Goal: Task Accomplishment & Management: Manage account settings

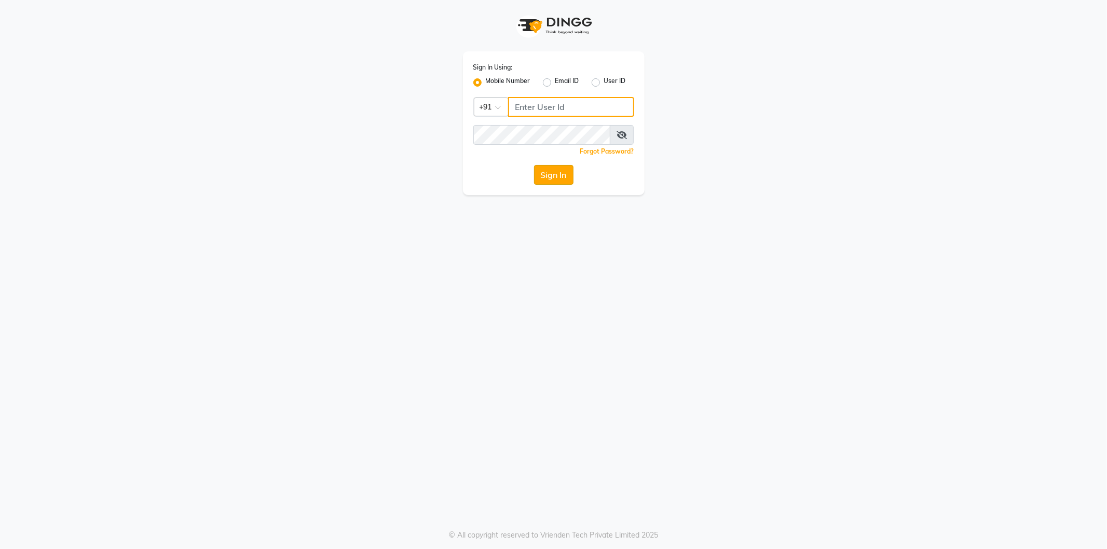
type input "9552287285"
click at [560, 177] on button "Sign In" at bounding box center [553, 175] width 39 height 20
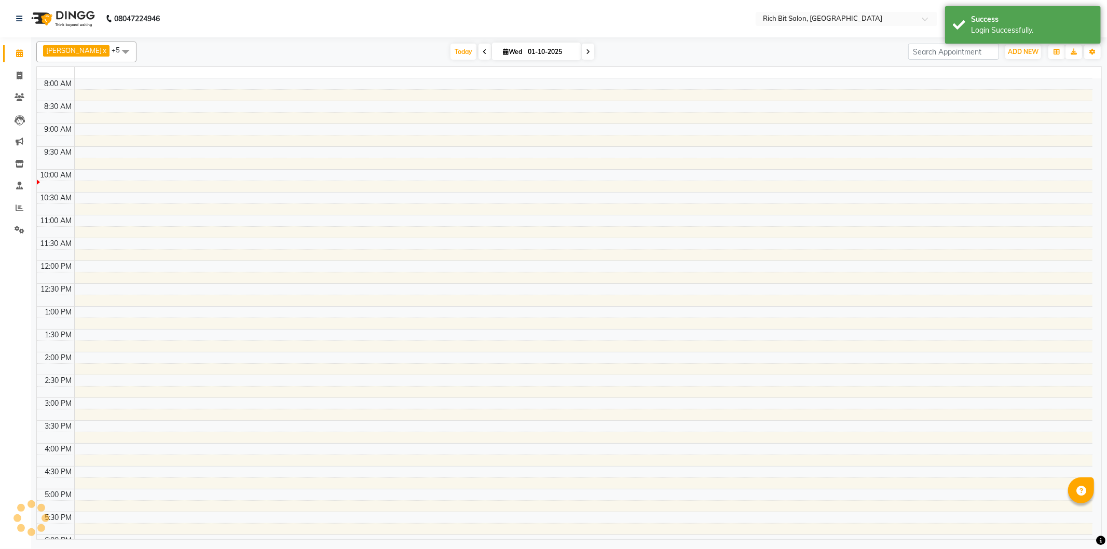
select select "en"
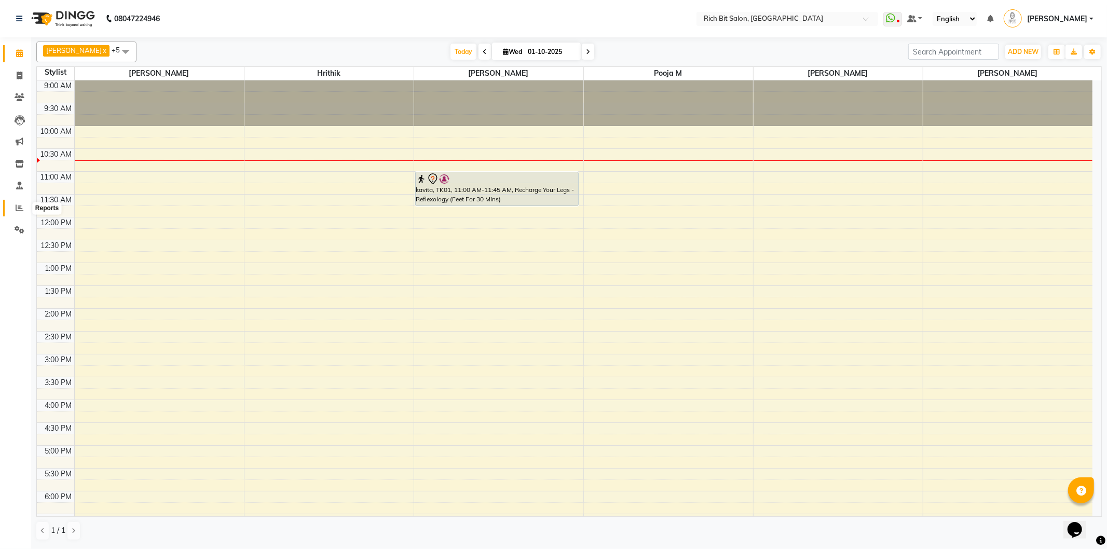
click at [17, 204] on icon at bounding box center [20, 208] width 8 height 8
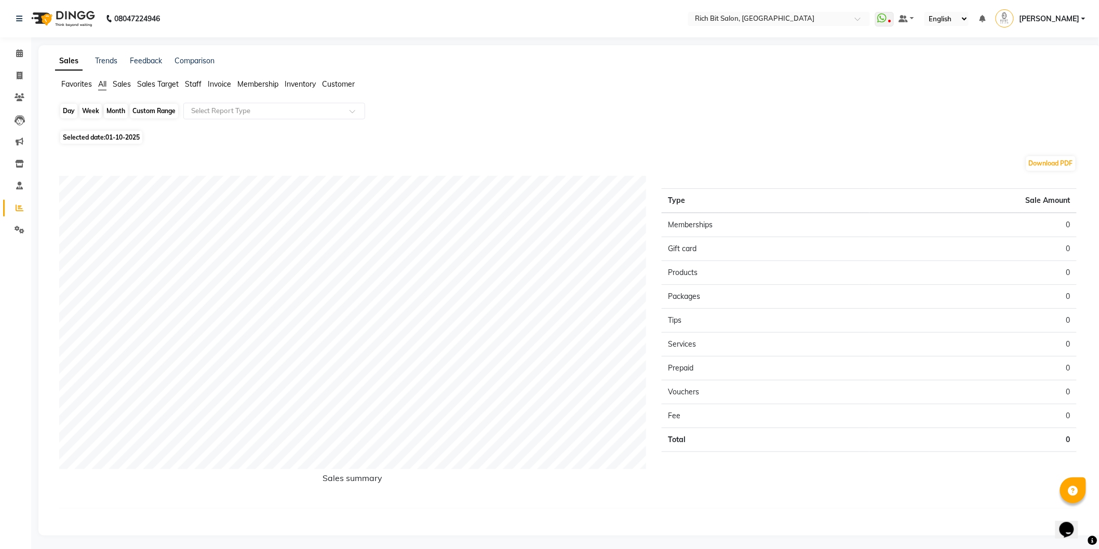
click at [64, 107] on div "Day" at bounding box center [68, 111] width 17 height 15
select select "10"
select select "2025"
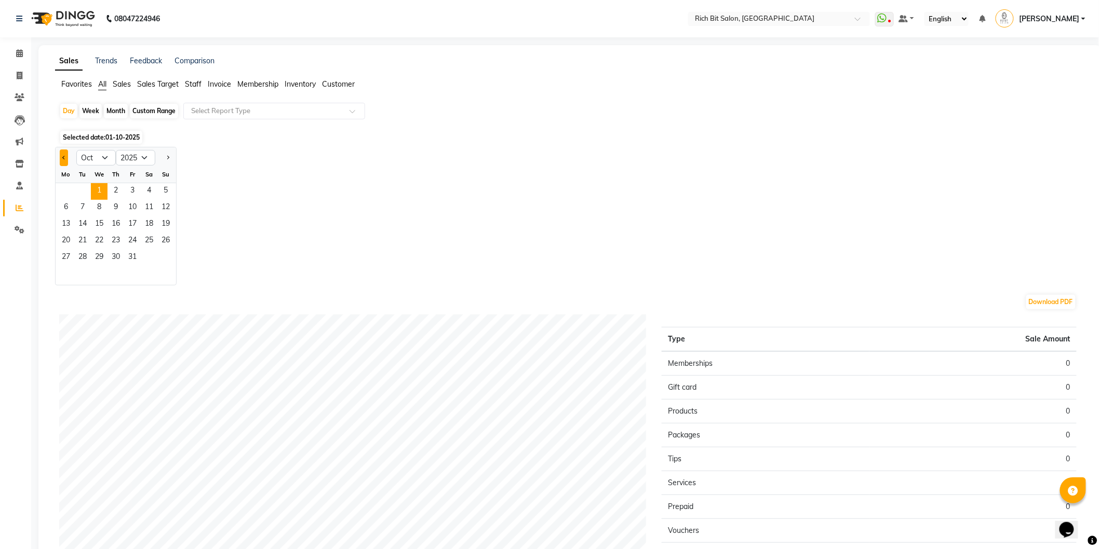
click at [63, 156] on span "Previous month" at bounding box center [64, 157] width 4 height 4
select select "9"
click at [80, 255] on span "30" at bounding box center [82, 258] width 17 height 17
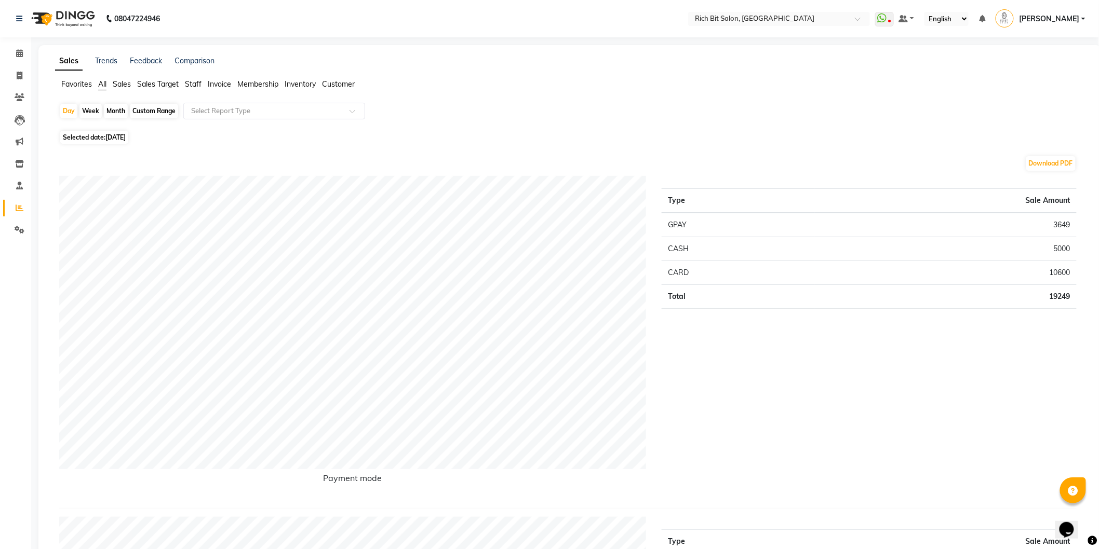
click at [122, 79] on li "Sales" at bounding box center [122, 84] width 18 height 11
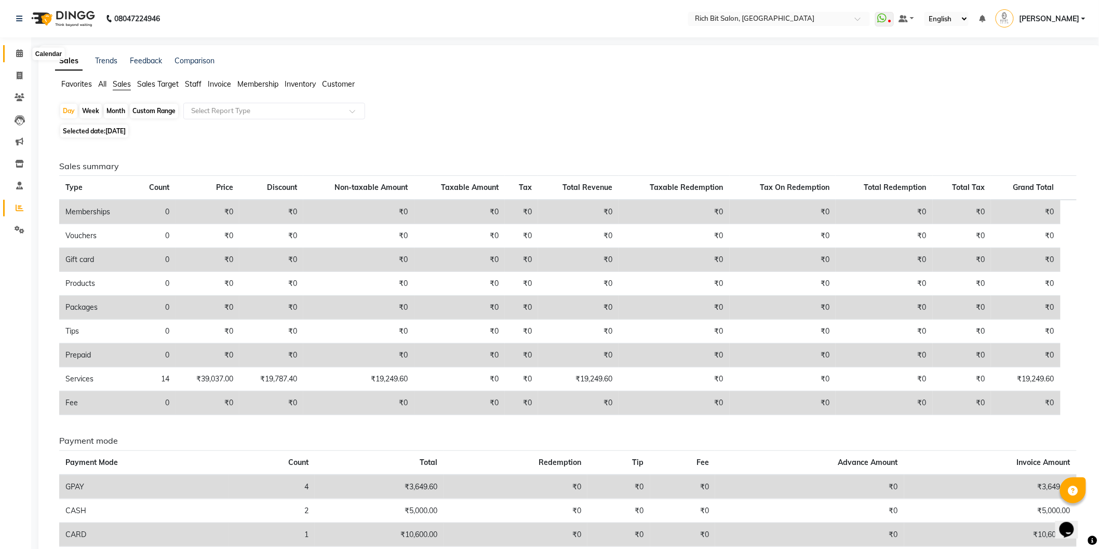
click at [16, 49] on icon at bounding box center [19, 53] width 7 height 8
